Goal: Task Accomplishment & Management: Manage account settings

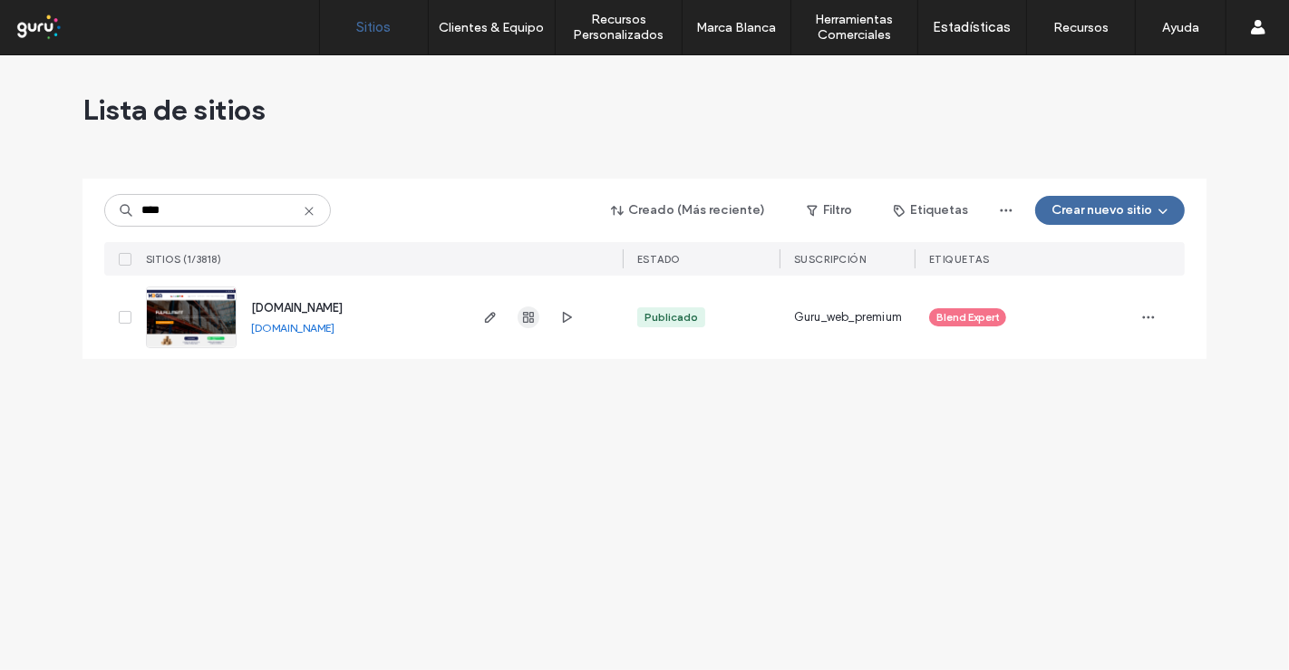
click at [528, 316] on use "button" at bounding box center [528, 317] width 11 height 11
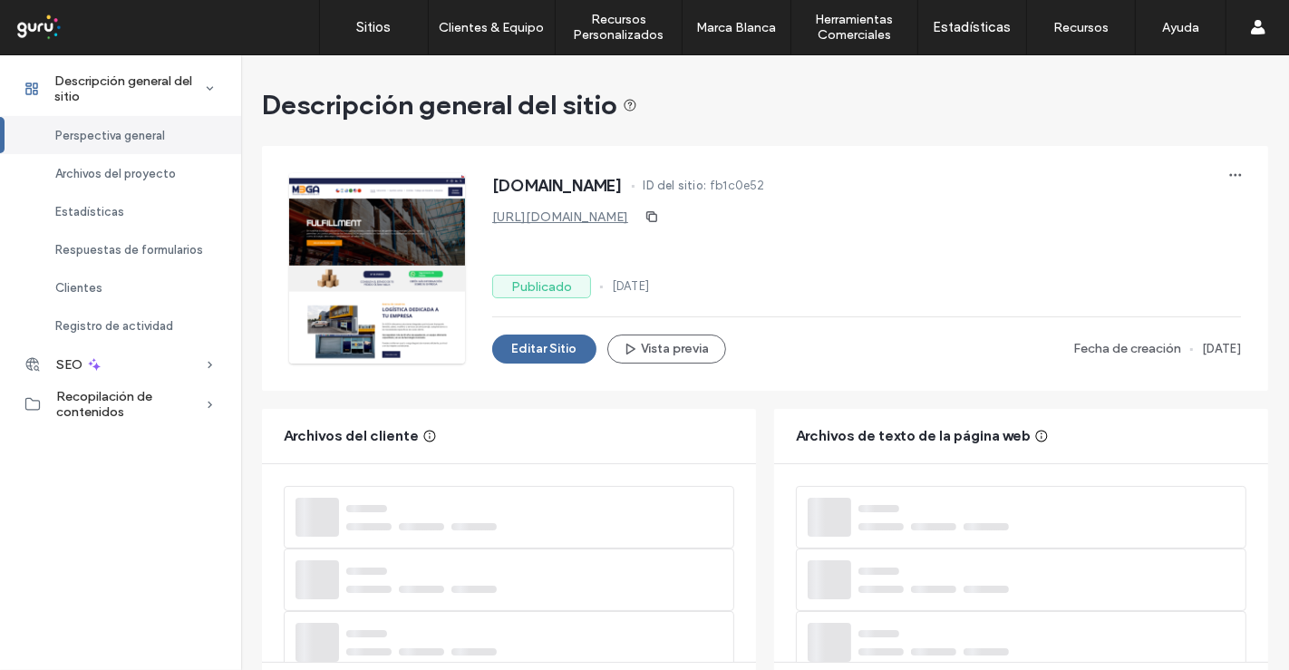
drag, startPoint x: 94, startPoint y: 283, endPoint x: 769, endPoint y: 260, distance: 674.7
click at [94, 283] on span "Clientes" at bounding box center [78, 288] width 47 height 14
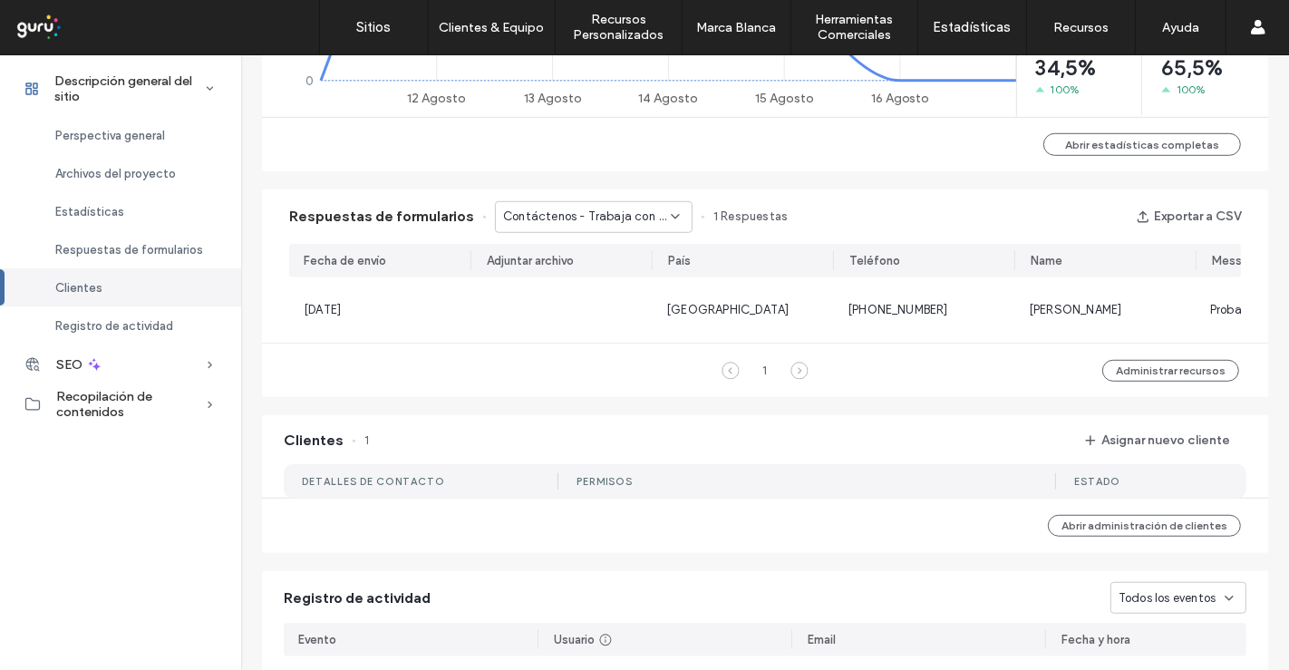
scroll to position [1173, 0]
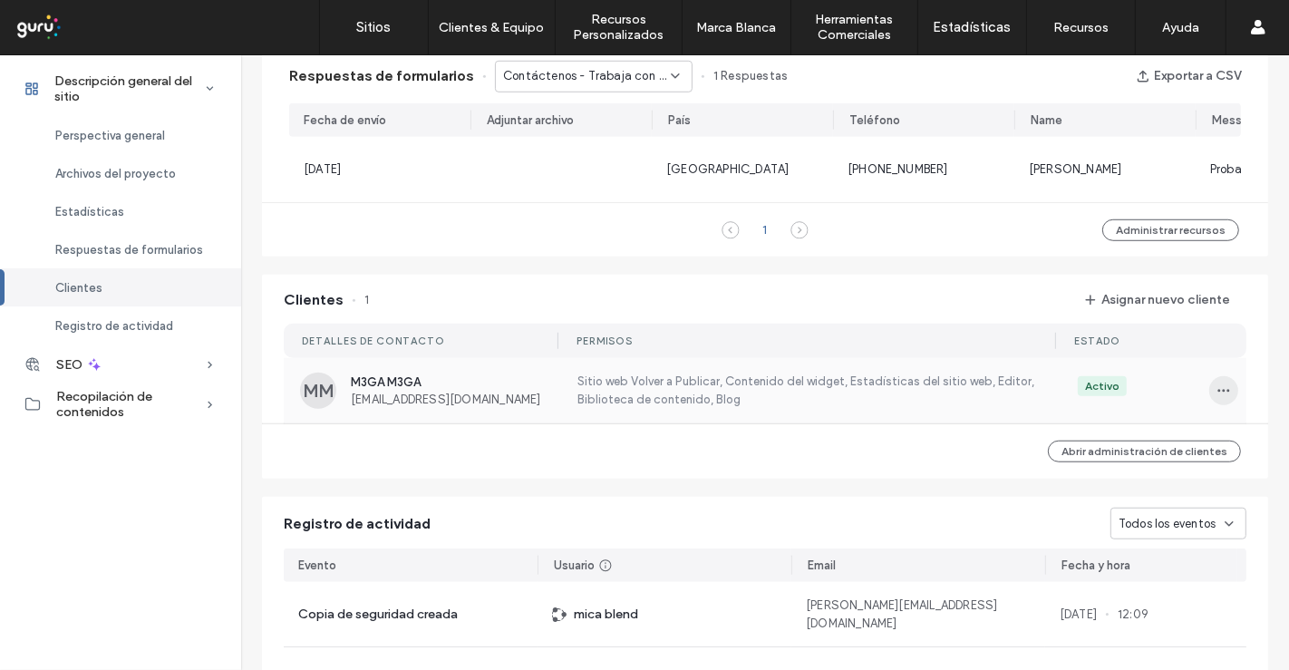
click at [1216, 396] on icon "button" at bounding box center [1223, 390] width 15 height 15
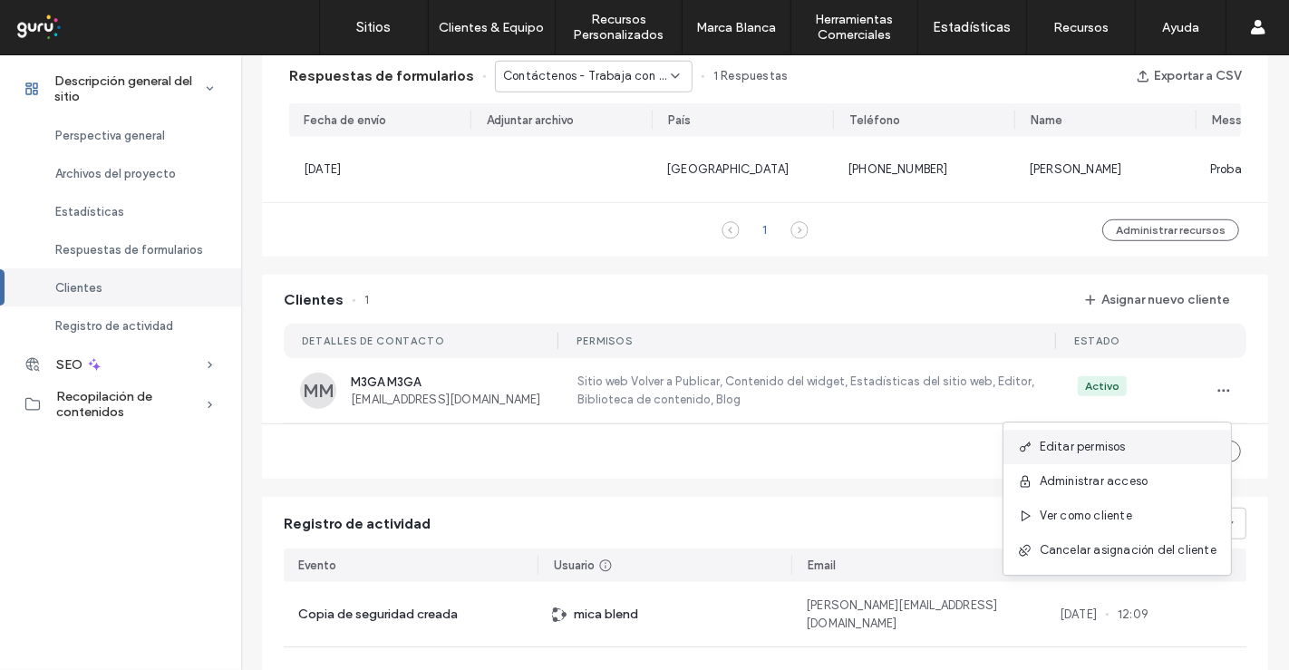
click at [1095, 441] on span "Editar permisos" at bounding box center [1083, 447] width 86 height 18
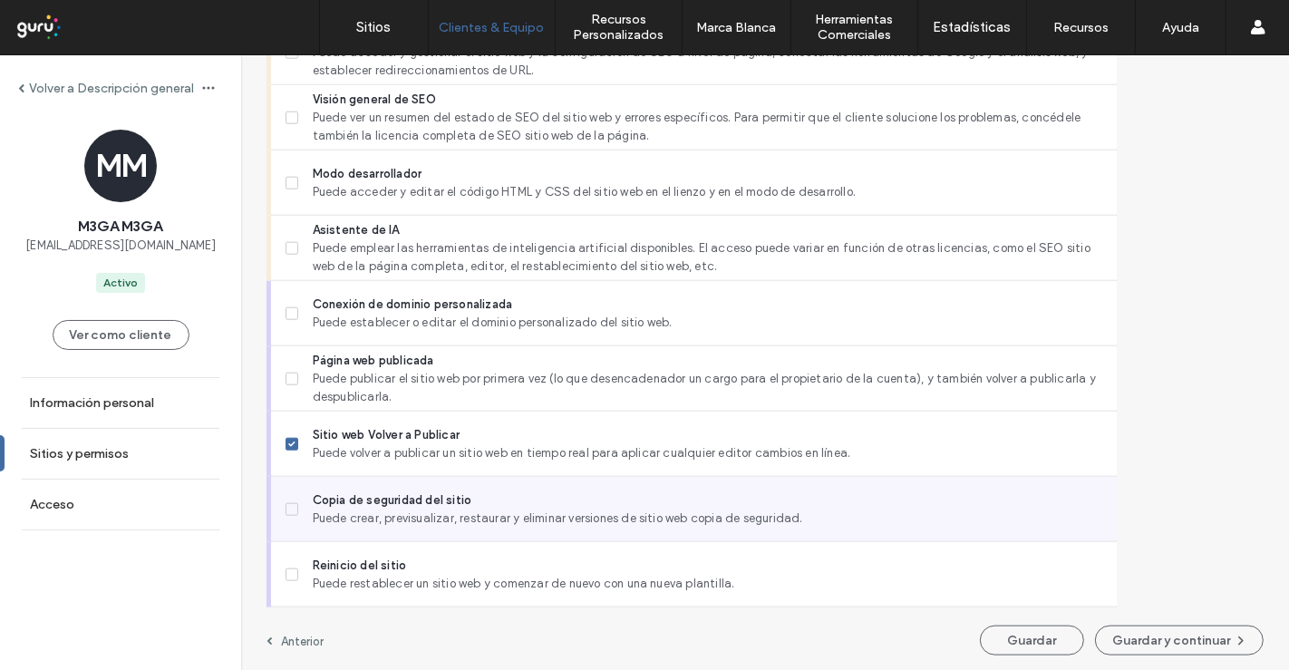
scroll to position [1597, 0]
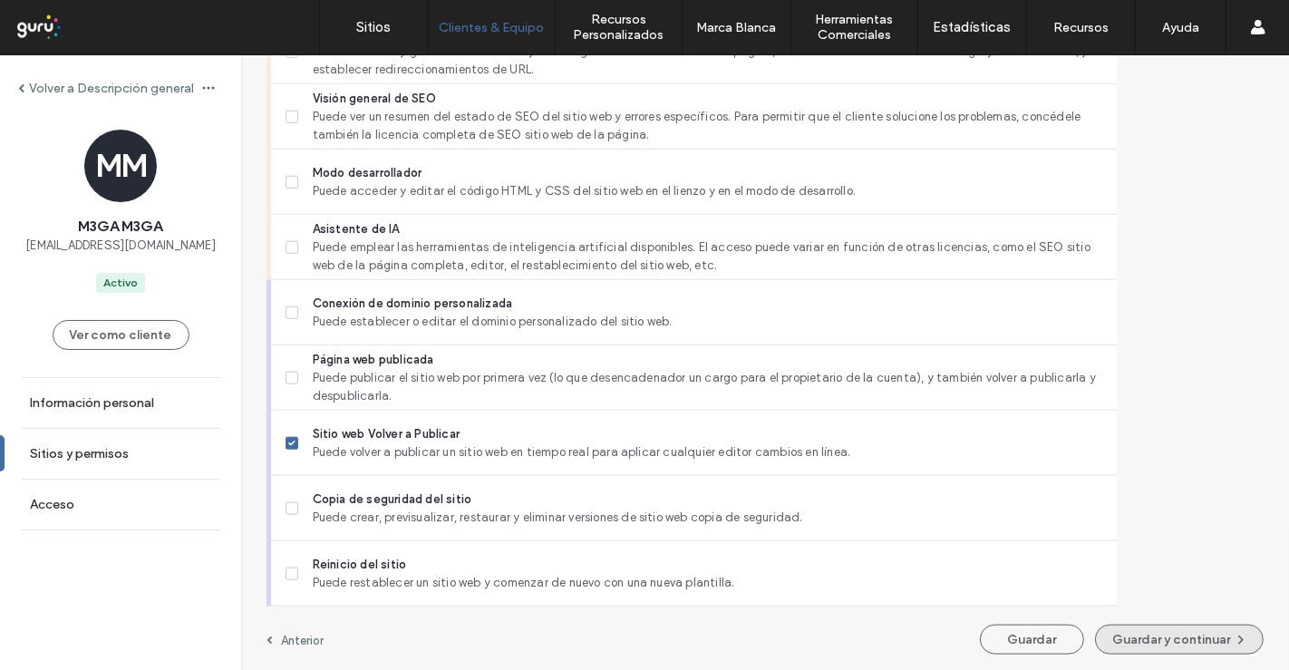
click at [1108, 631] on button "Guardar y continuar" at bounding box center [1179, 639] width 169 height 30
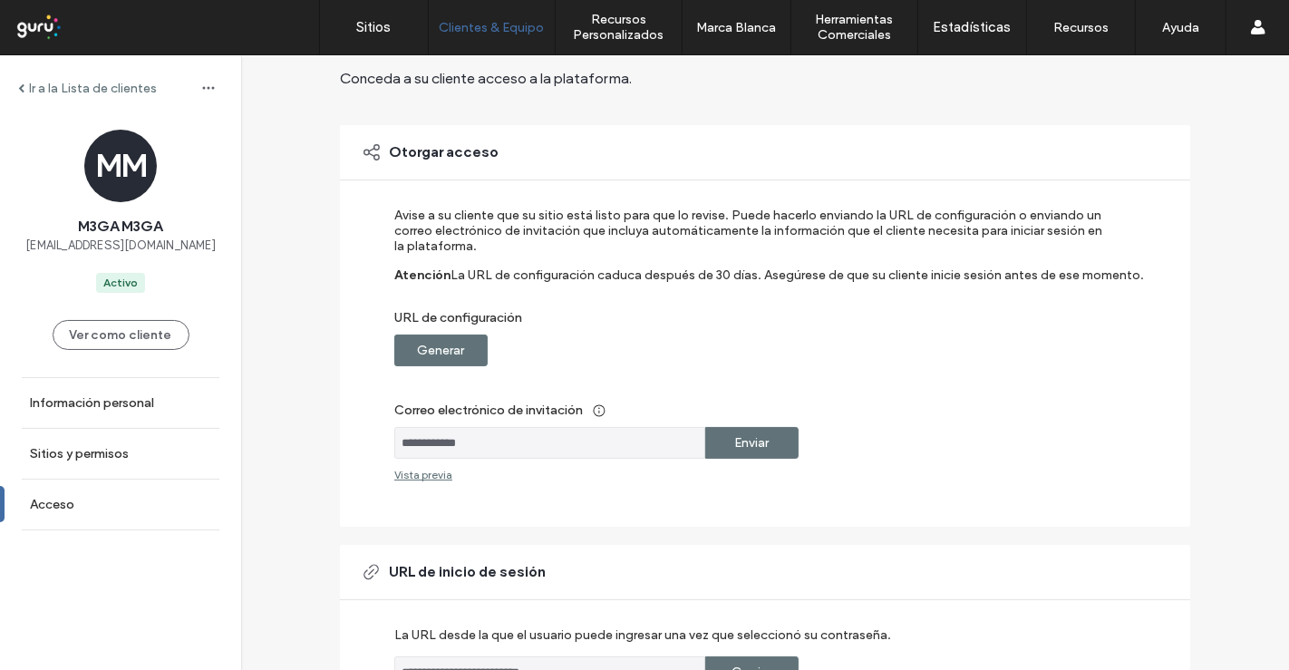
scroll to position [101, 0]
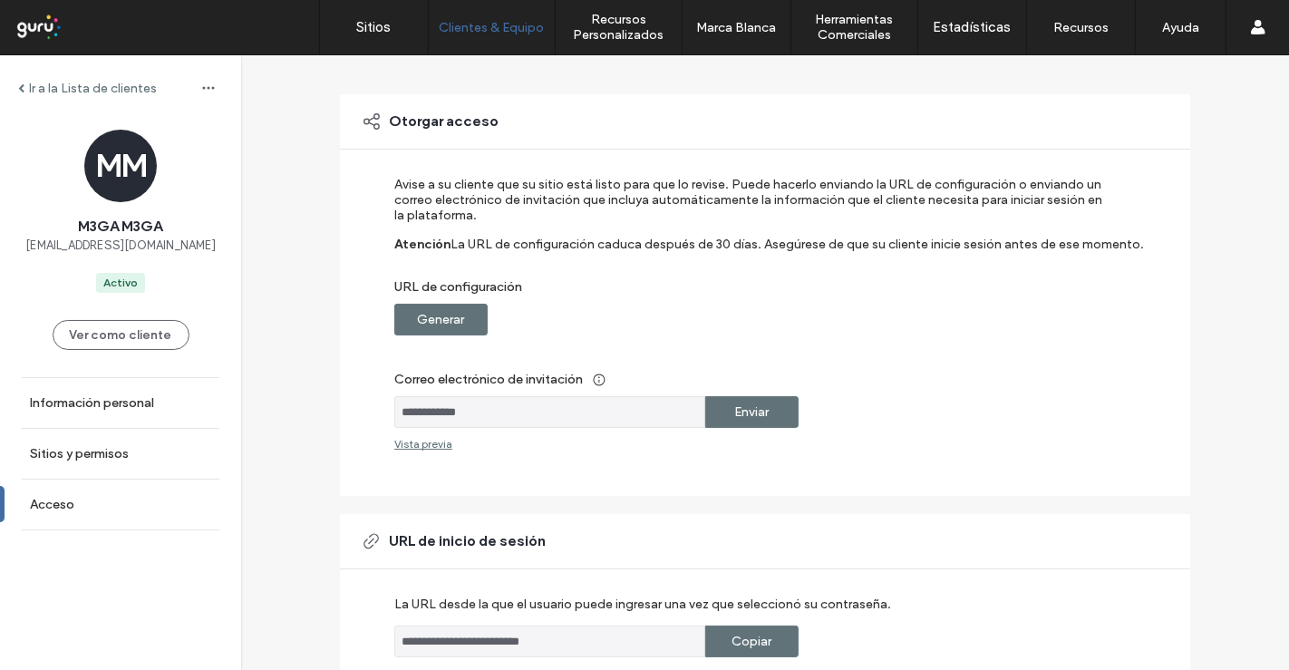
click at [455, 307] on label "Generar" at bounding box center [441, 320] width 47 height 34
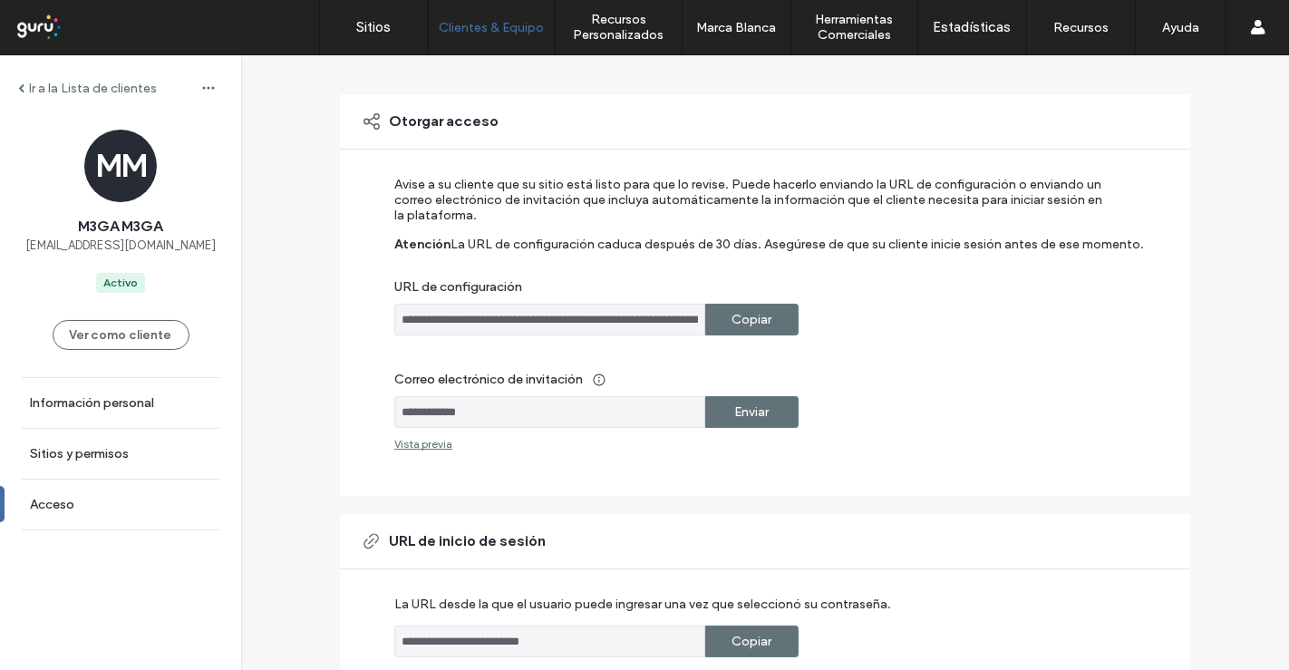
click at [777, 317] on div "Copiar" at bounding box center [751, 320] width 93 height 32
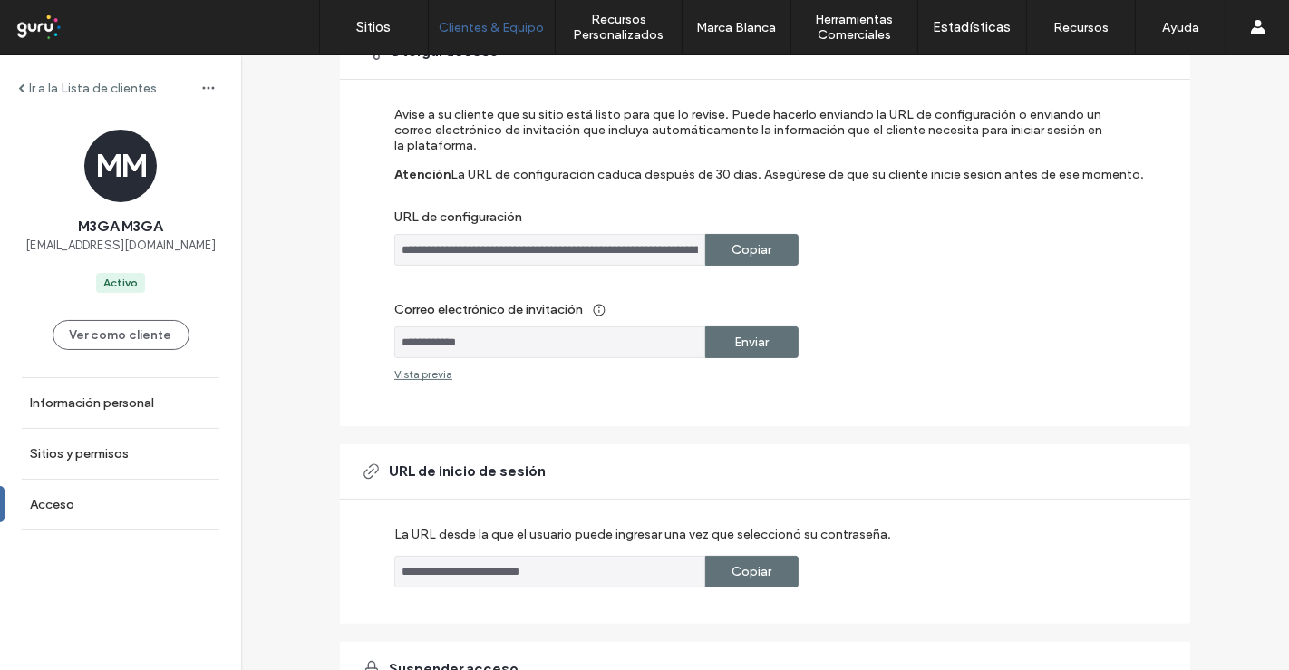
scroll to position [201, 0]
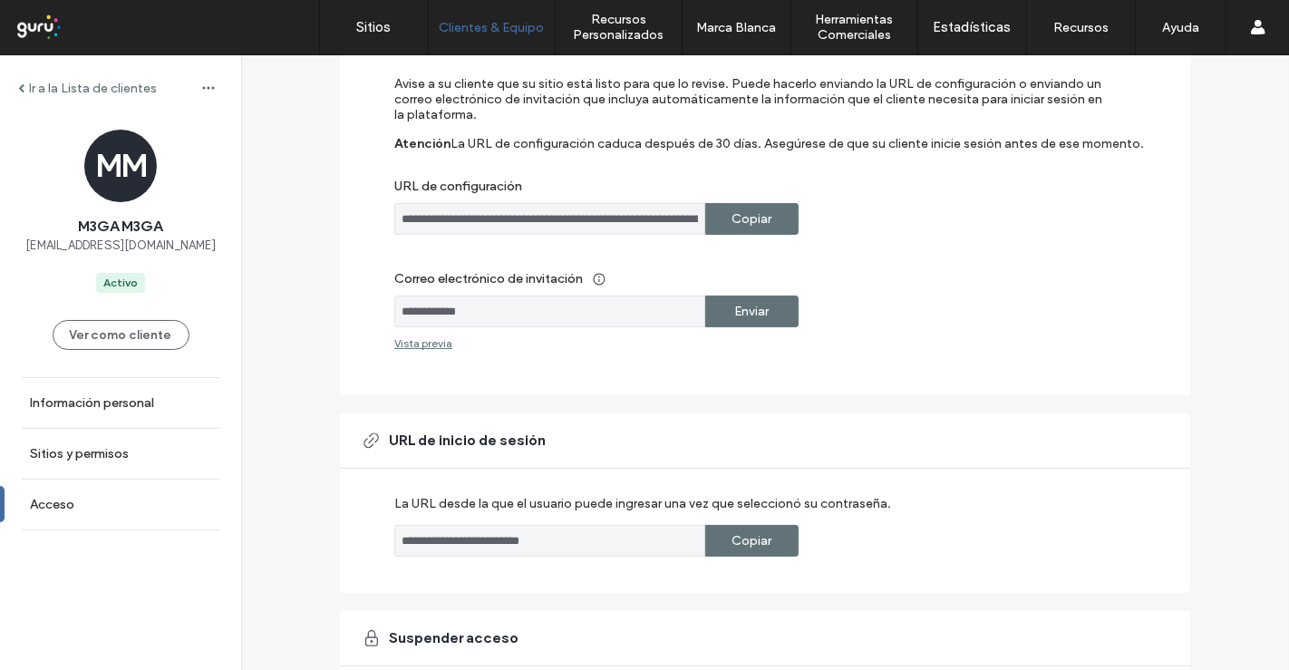
click at [475, 306] on input "**********" at bounding box center [549, 311] width 311 height 32
click at [741, 222] on label "Copiar" at bounding box center [752, 219] width 40 height 34
click at [784, 225] on div "Copiar" at bounding box center [751, 219] width 93 height 32
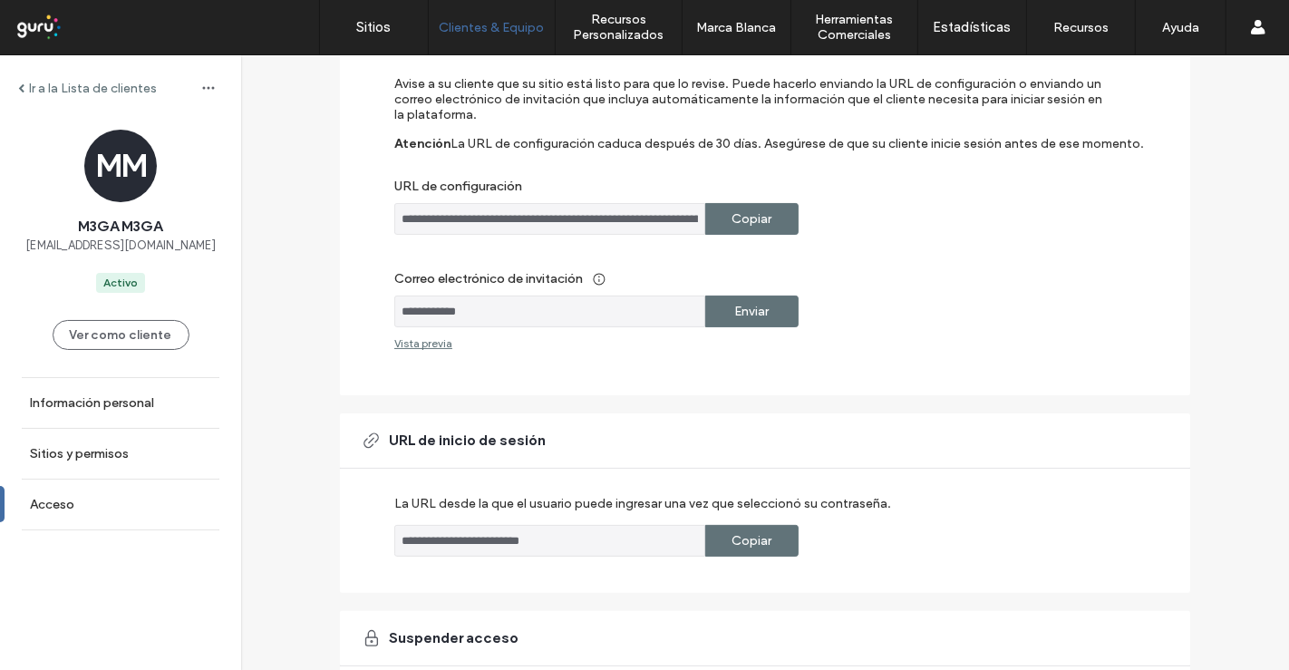
click at [424, 305] on input "**********" at bounding box center [549, 311] width 311 height 32
click at [437, 309] on input "**********" at bounding box center [549, 311] width 311 height 32
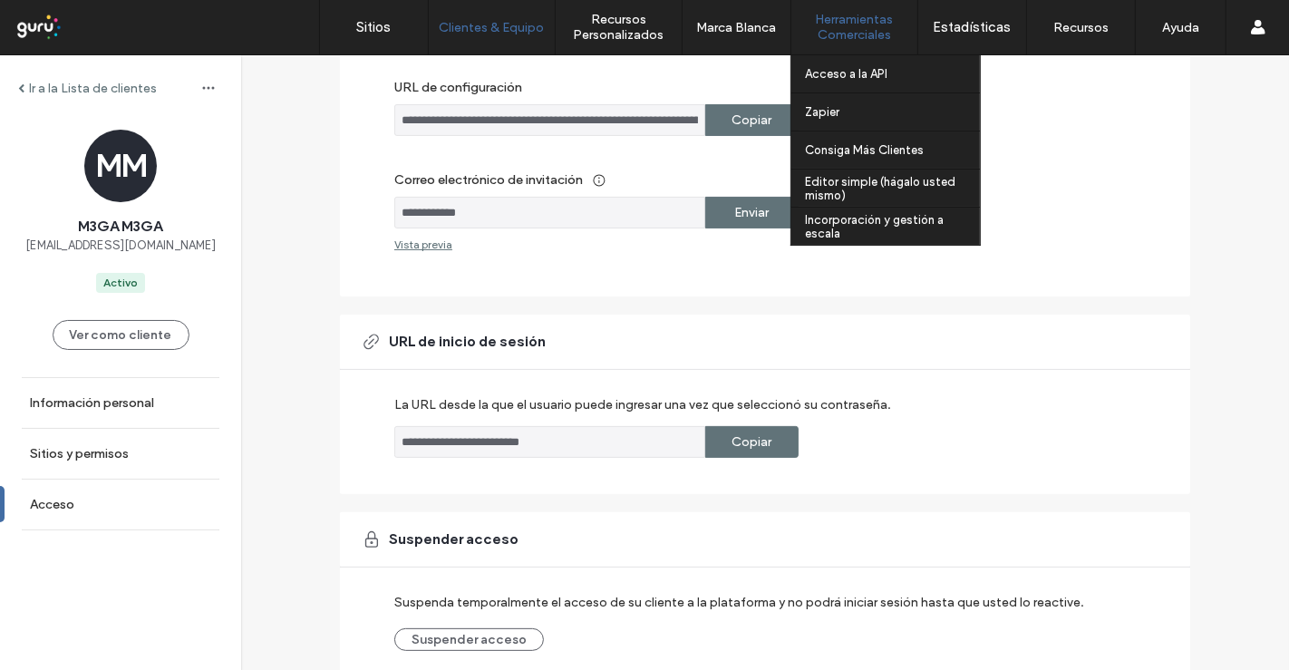
scroll to position [302, 0]
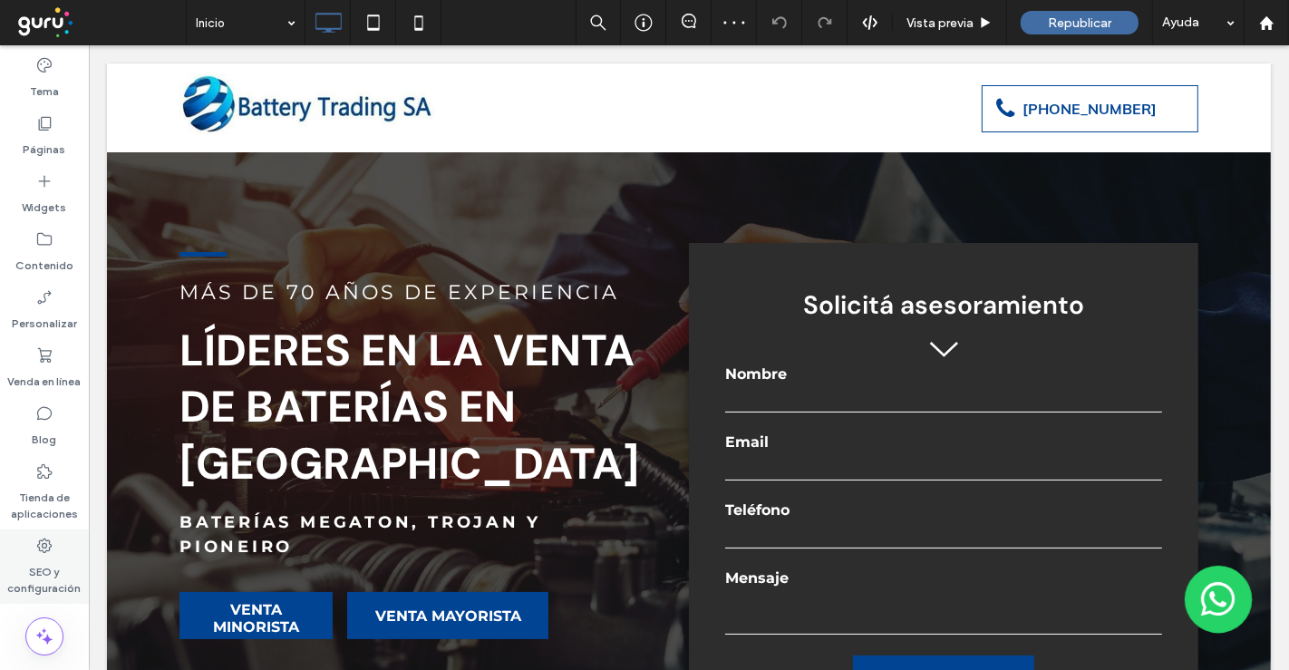
click at [0, 572] on label "SEO y configuración" at bounding box center [44, 576] width 89 height 42
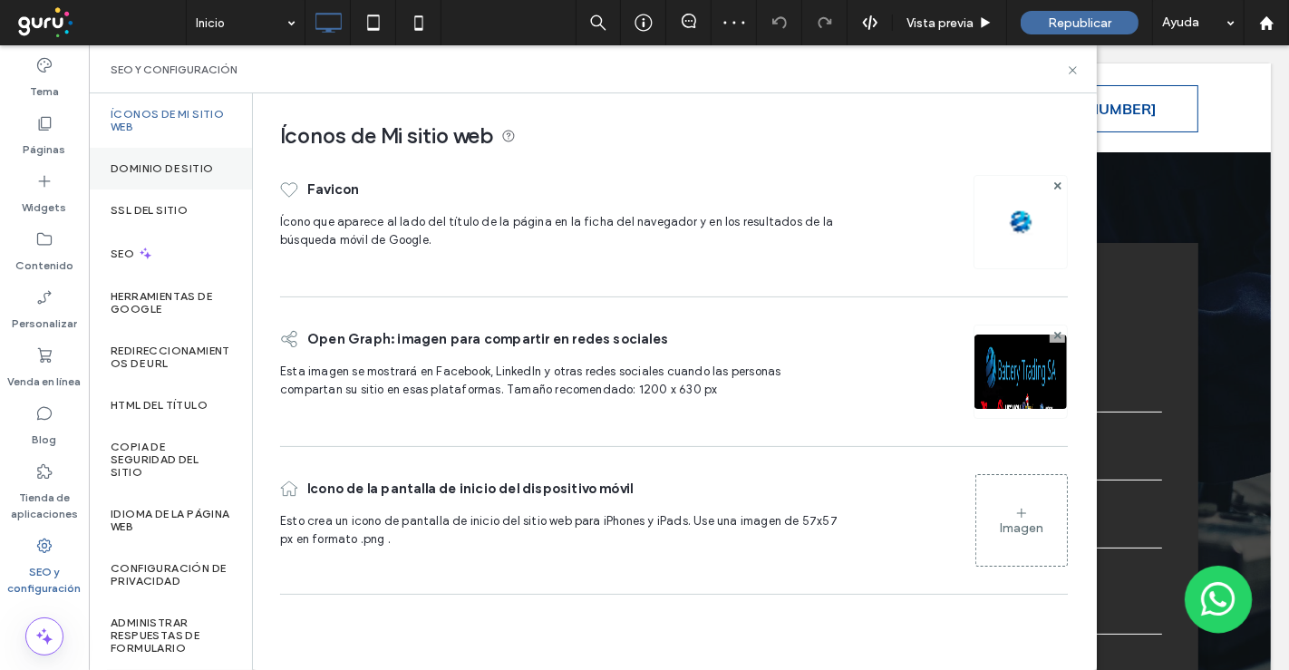
click at [189, 169] on label "Dominio de sitio" at bounding box center [162, 168] width 102 height 13
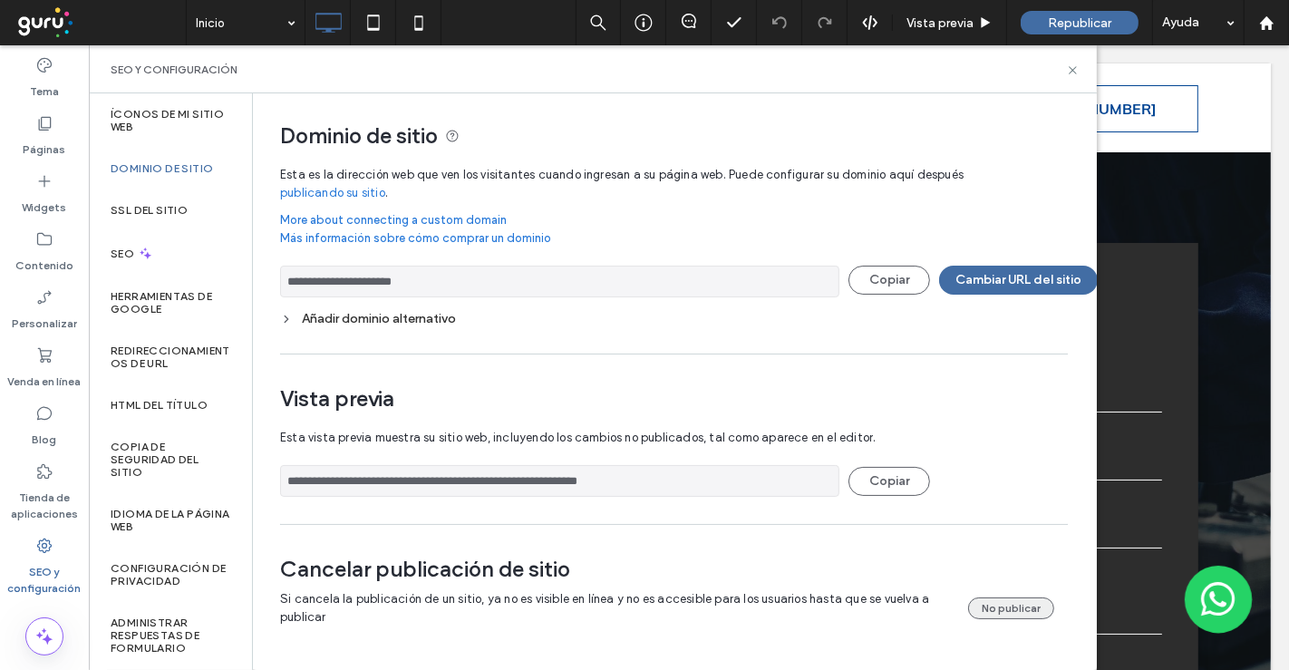
click at [995, 599] on button "No publicar" at bounding box center [1011, 608] width 86 height 22
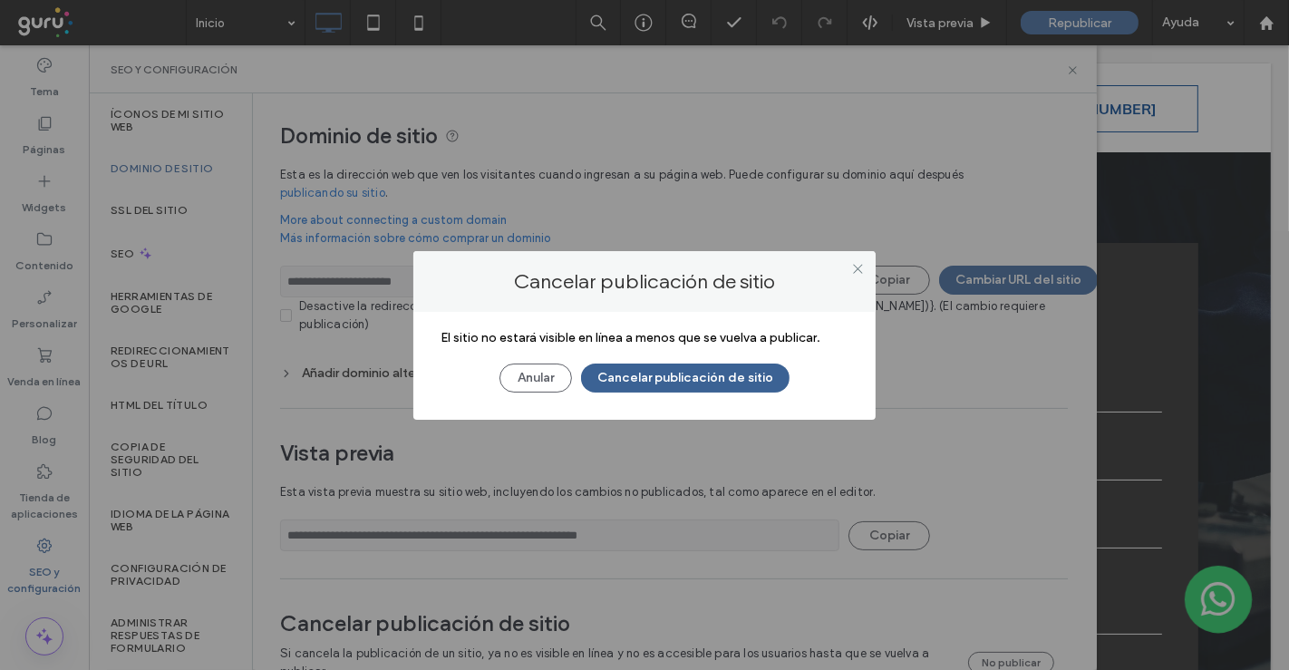
click at [743, 375] on button "Cancelar publicación de sitio" at bounding box center [685, 377] width 208 height 29
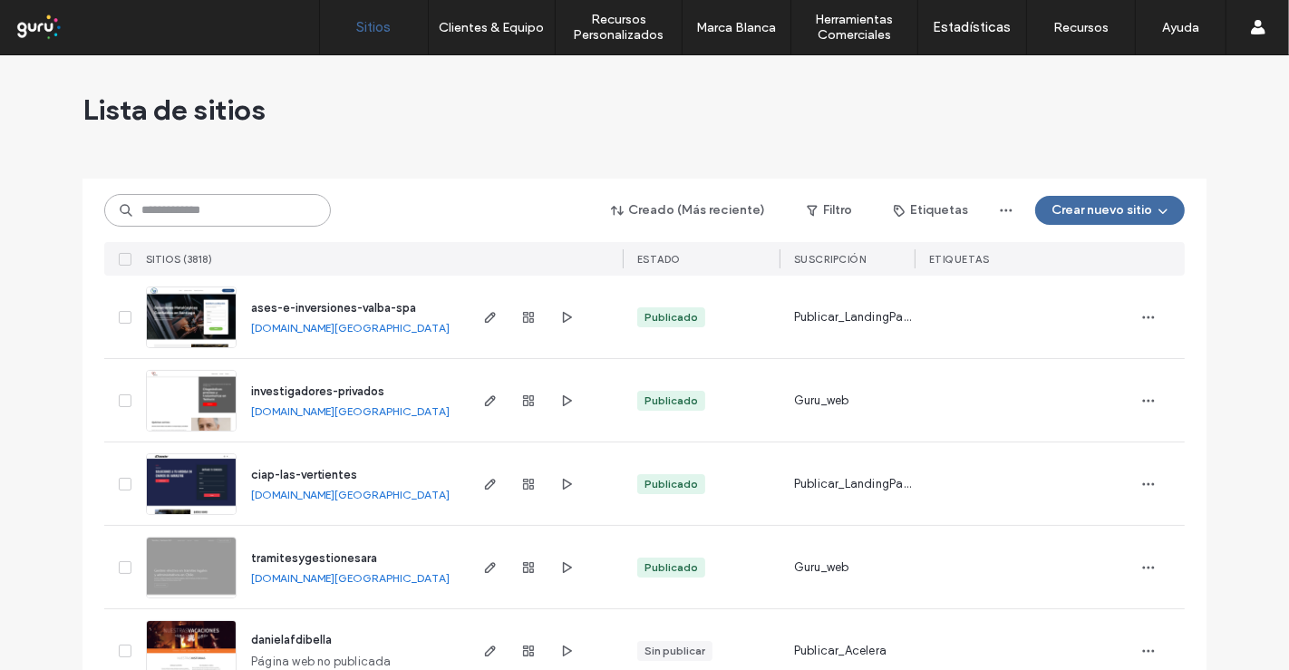
click at [290, 220] on input at bounding box center [217, 210] width 227 height 33
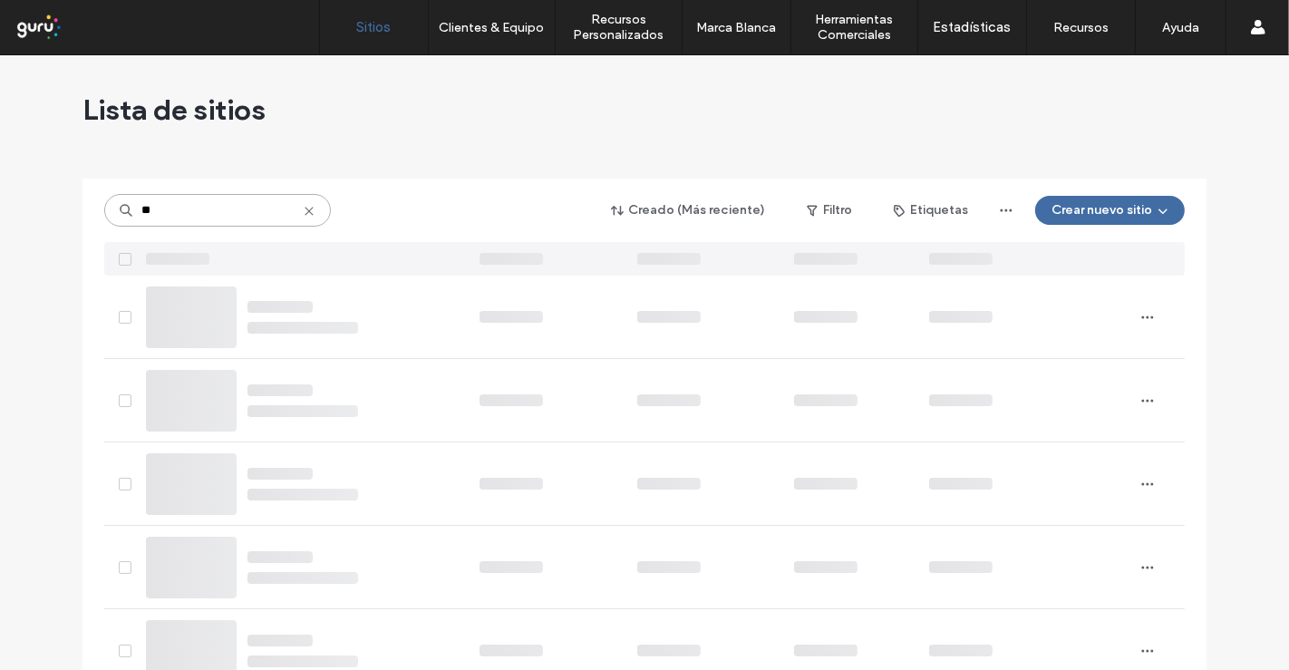
type input "**"
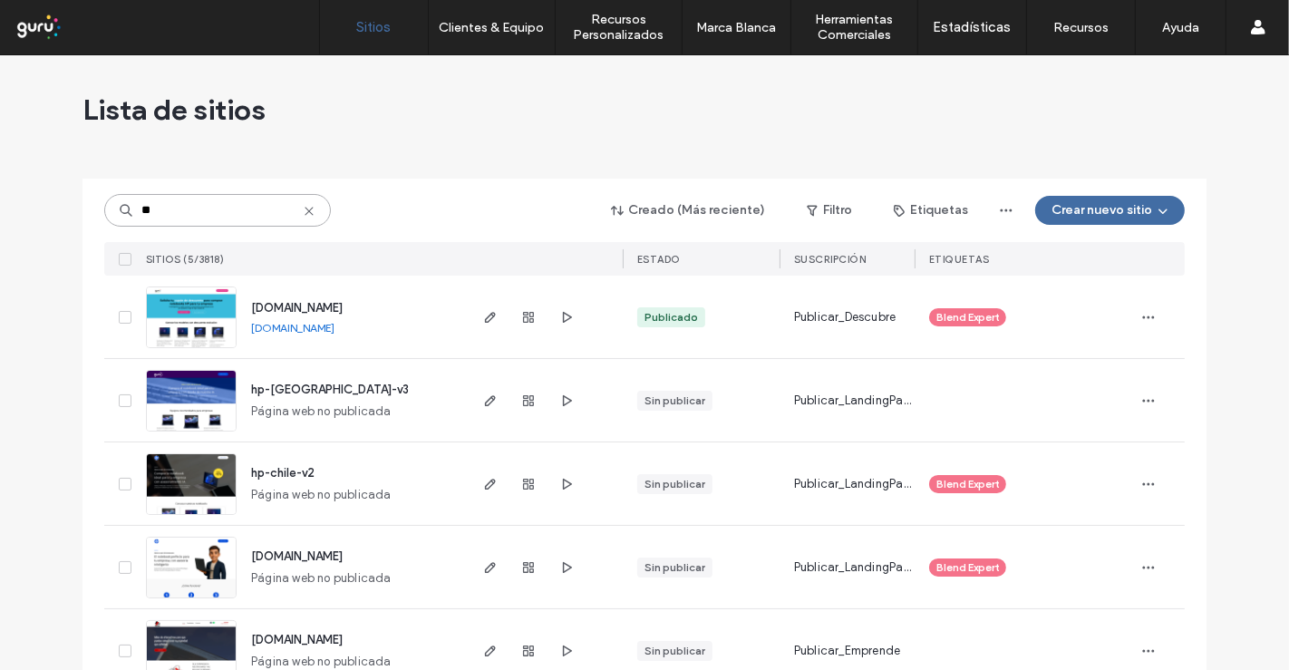
scroll to position [44, 0]
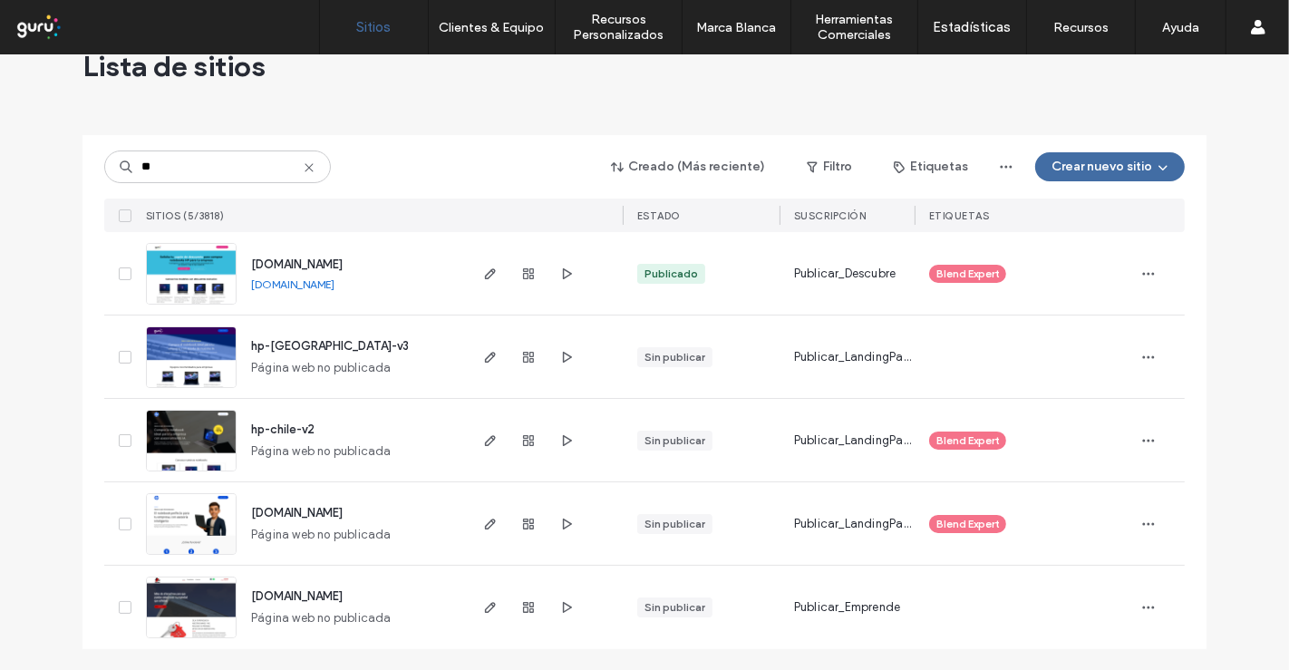
click at [121, 356] on icon at bounding box center [124, 356] width 7 height 5
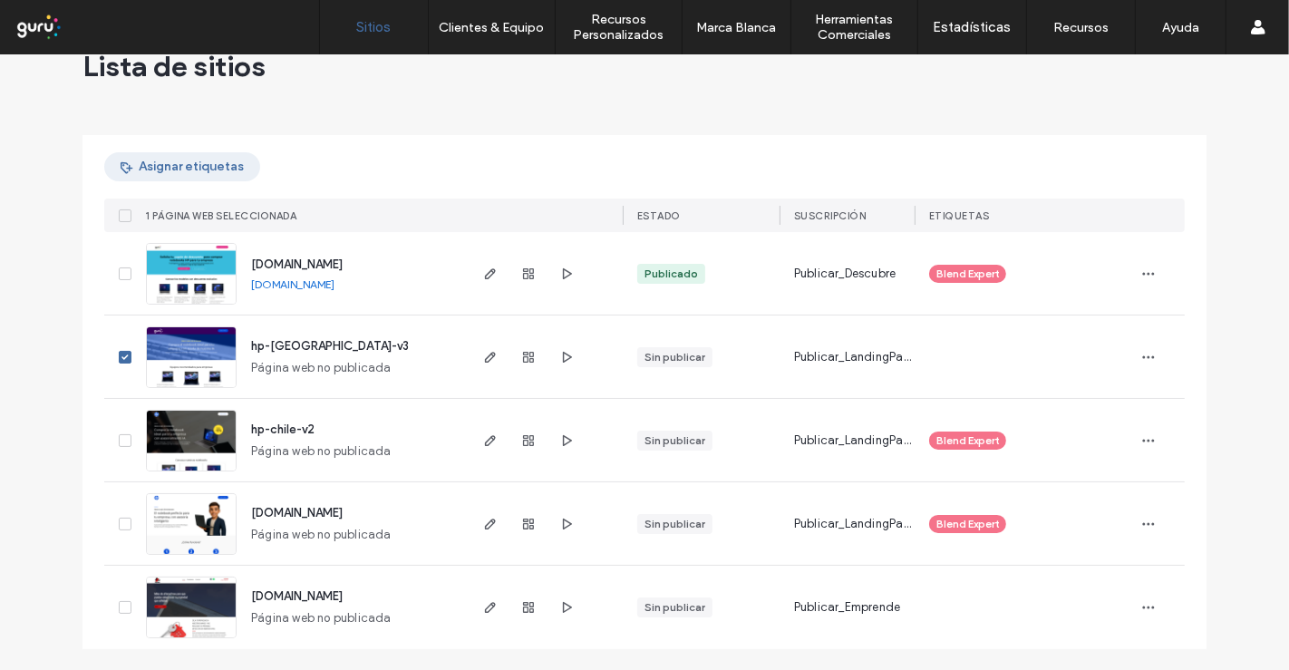
click at [191, 177] on button "Asignar etiquetas" at bounding box center [182, 166] width 156 height 29
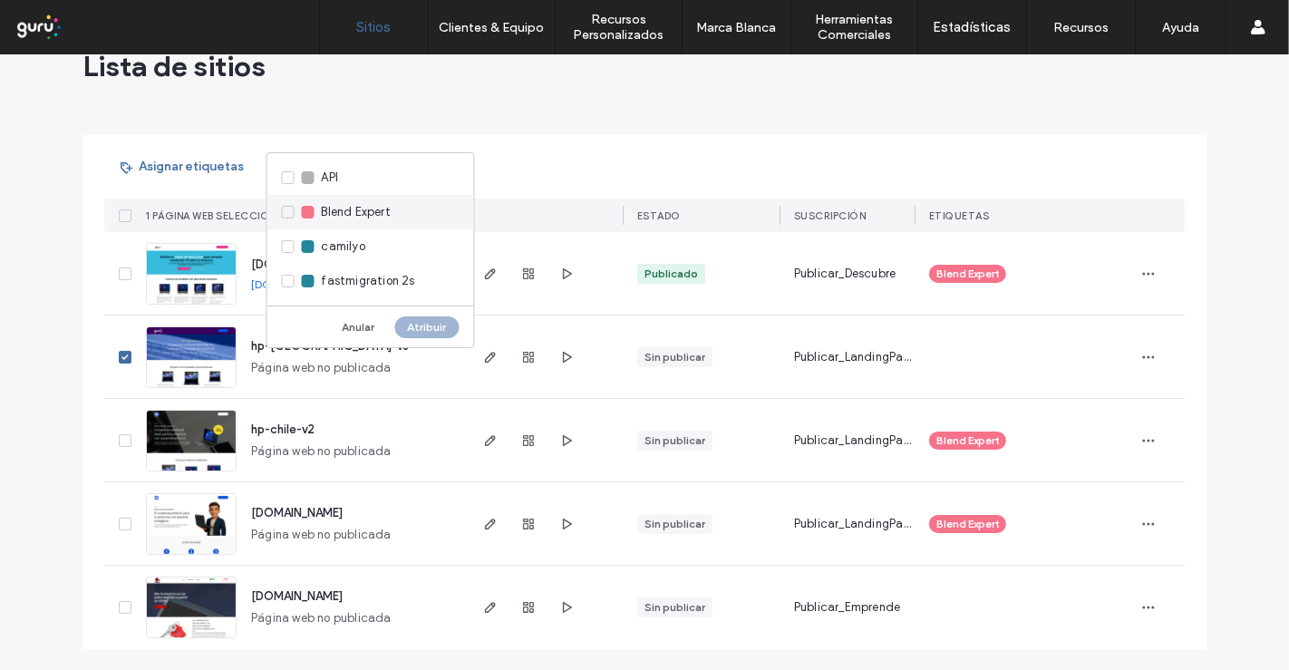
click at [336, 216] on span "Blend Expert" at bounding box center [356, 212] width 69 height 18
click at [423, 317] on button "Atribuir" at bounding box center [427, 327] width 64 height 22
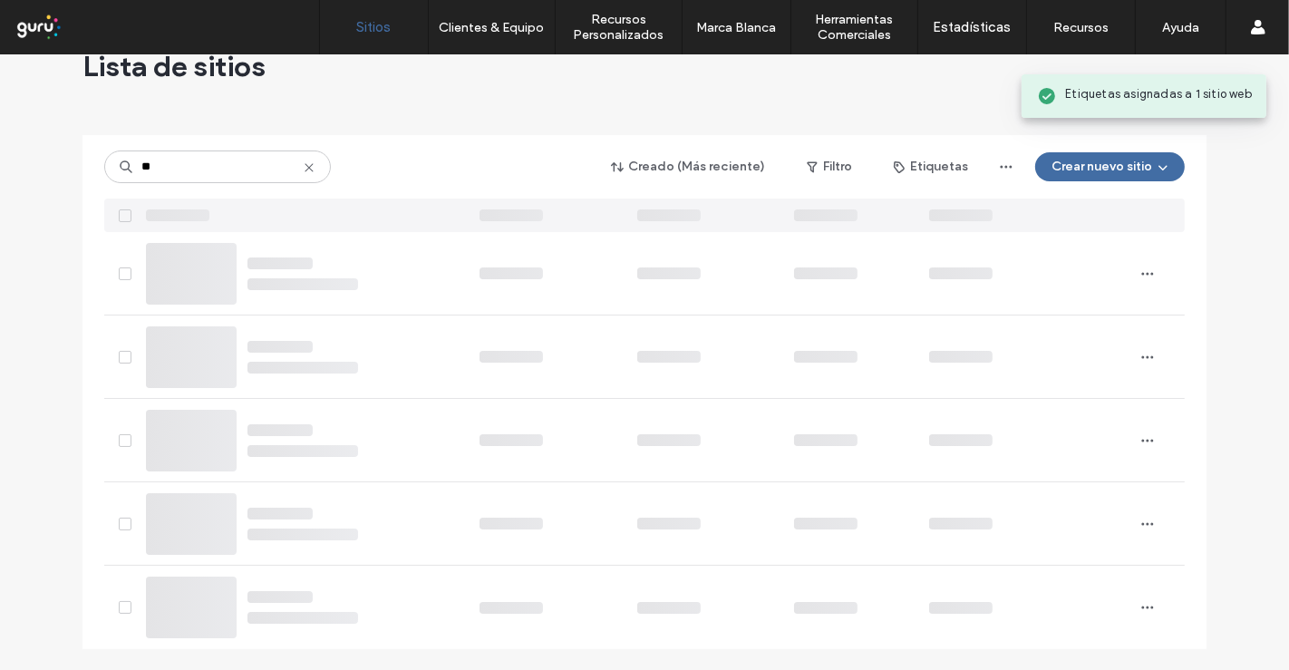
click at [42, 309] on div "Lista de sitios ** Creado (Más reciente) Filtro Etiquetas Crear nuevo sitio" at bounding box center [644, 341] width 1289 height 659
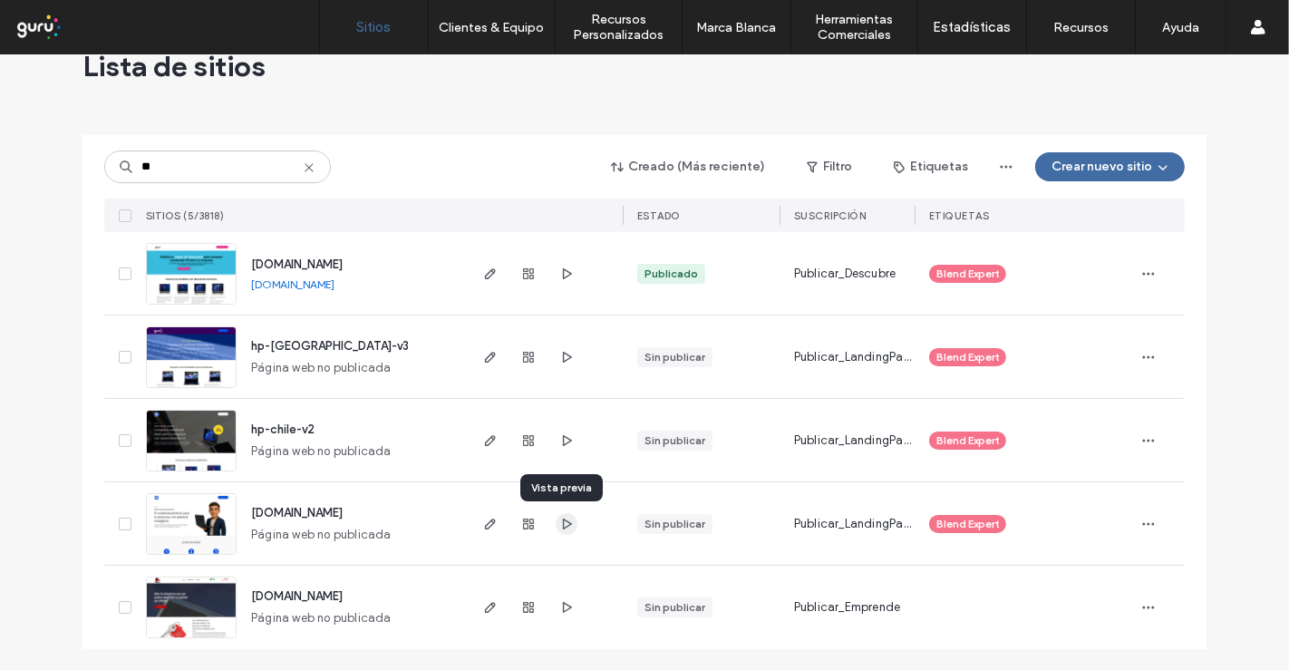
click at [562, 523] on icon "button" at bounding box center [566, 524] width 15 height 15
click at [563, 440] on use "button" at bounding box center [567, 439] width 9 height 11
click at [556, 353] on span "button" at bounding box center [567, 357] width 22 height 22
click at [559, 357] on icon "button" at bounding box center [566, 357] width 15 height 15
click at [569, 268] on span "button" at bounding box center [567, 274] width 22 height 22
